Goal: Find specific page/section: Find specific page/section

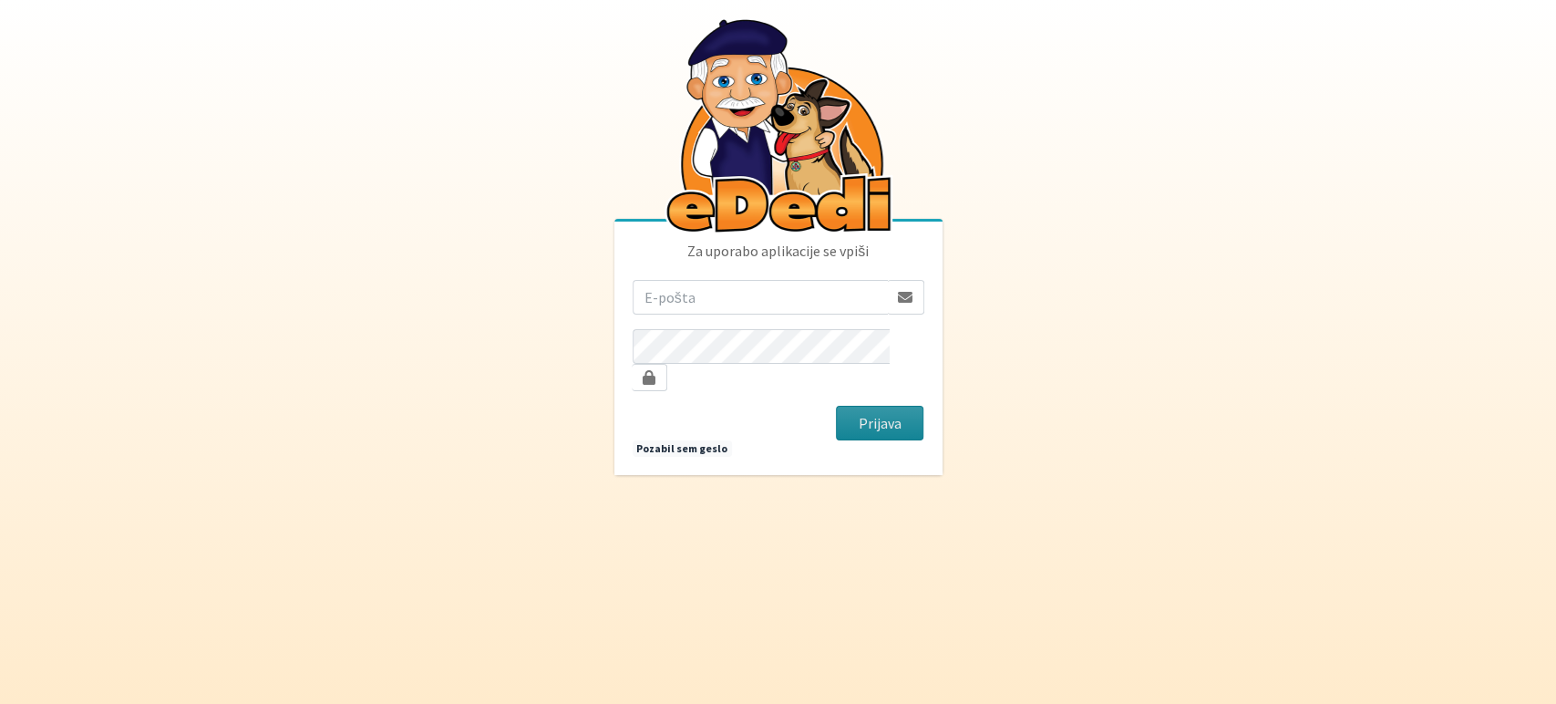
type input "[EMAIL_ADDRESS][DOMAIN_NAME]"
click at [857, 408] on button "Prijava" at bounding box center [880, 423] width 88 height 35
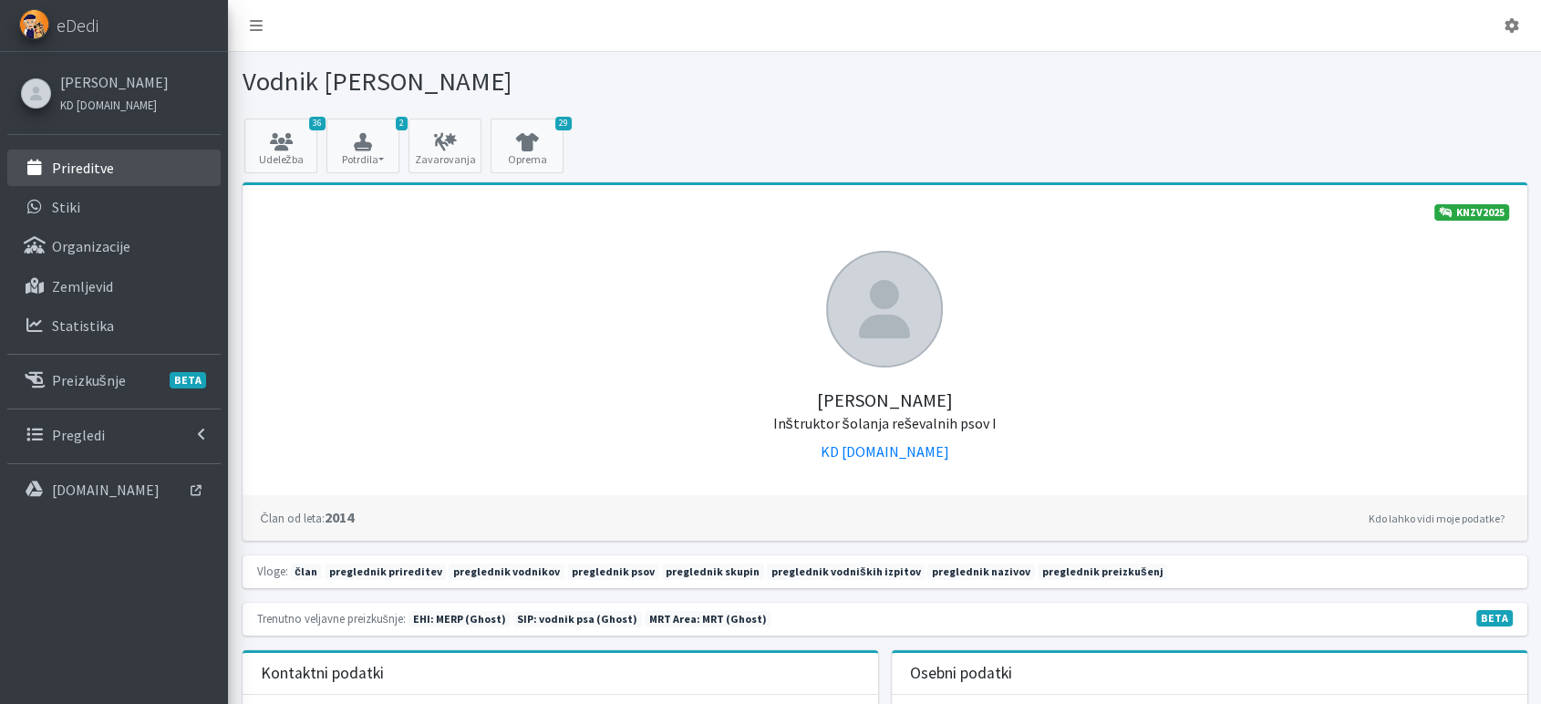
click at [116, 166] on link "Prireditve" at bounding box center [113, 168] width 213 height 36
